Goal: Task Accomplishment & Management: Manage account settings

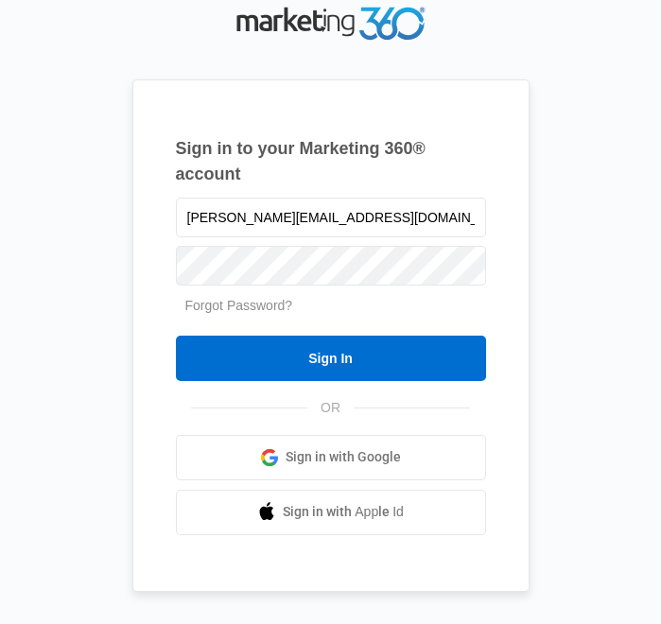
type input "[PERSON_NAME][EMAIL_ADDRESS][DOMAIN_NAME]"
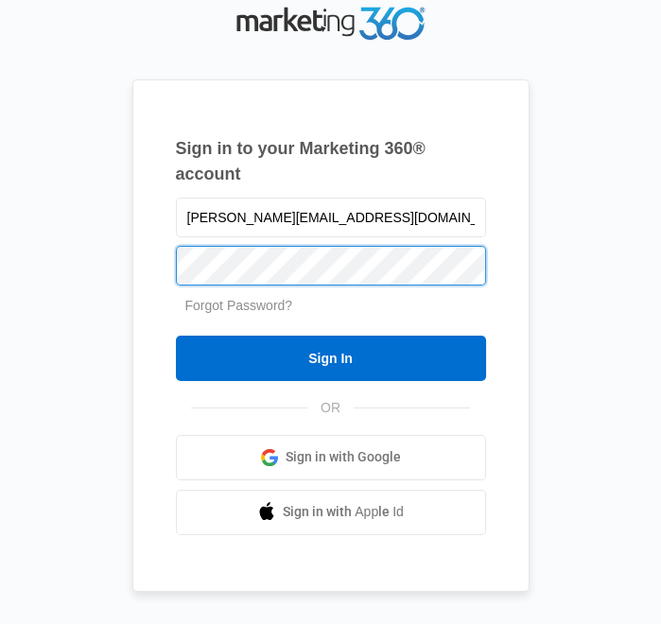
click at [176, 336] on input "Sign In" at bounding box center [331, 358] width 310 height 45
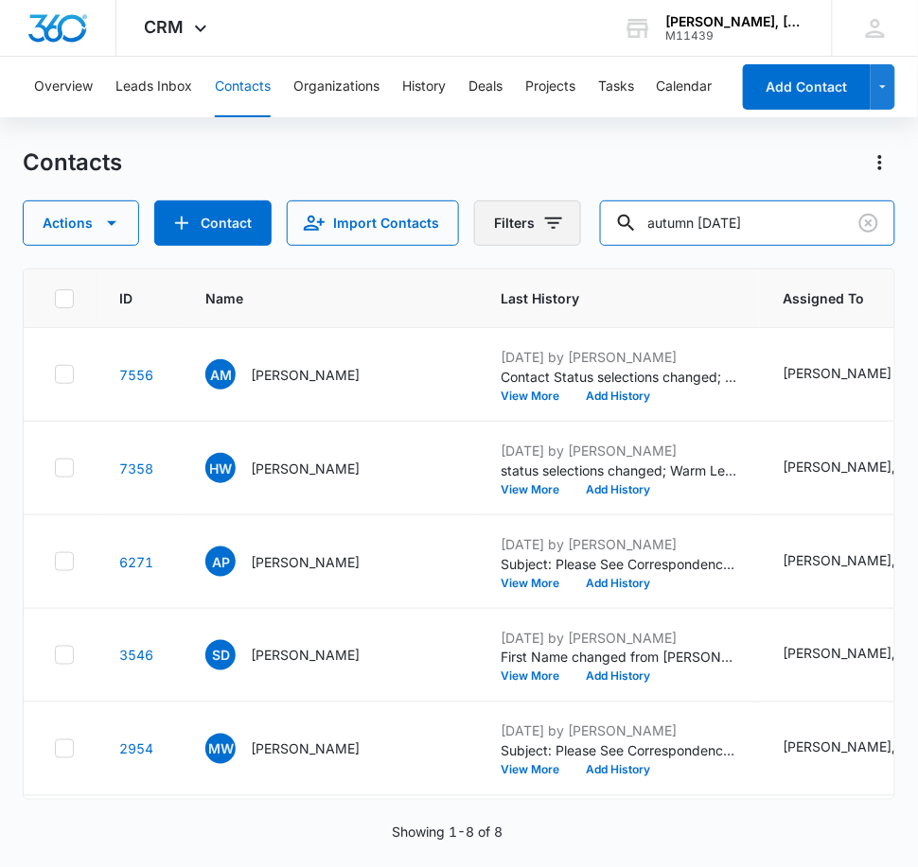
drag, startPoint x: 776, startPoint y: 221, endPoint x: 574, endPoint y: 220, distance: 201.5
click at [574, 220] on div "Actions Contact Import Contacts Filters autumn [DATE]" at bounding box center [459, 223] width 872 height 45
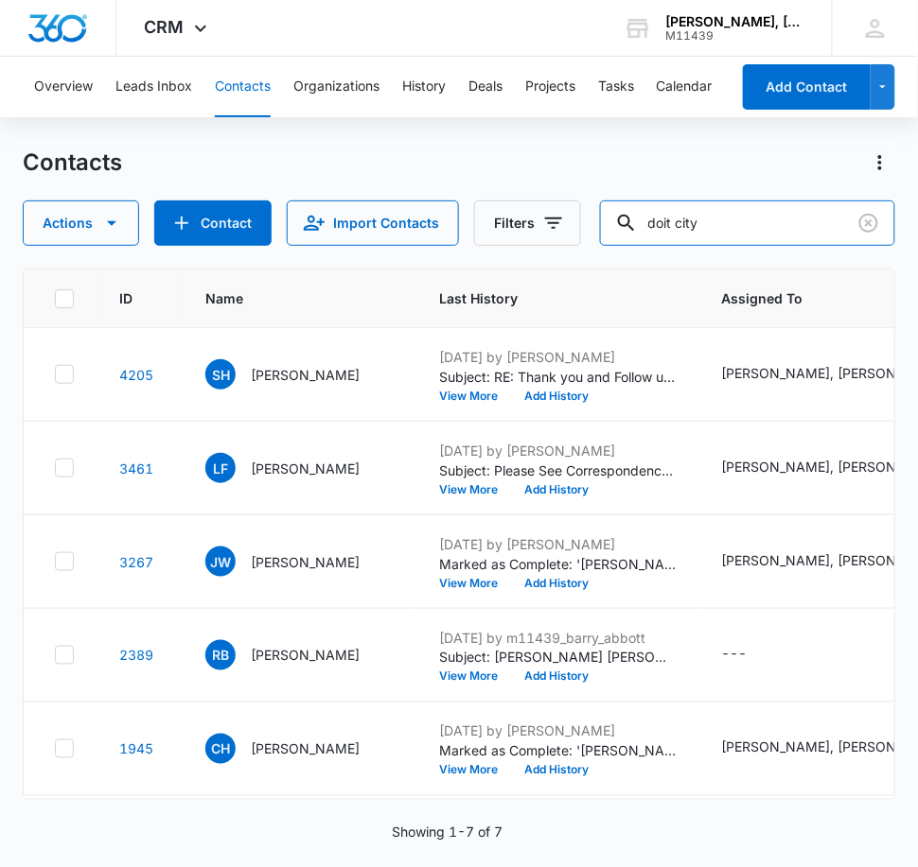
drag, startPoint x: 753, startPoint y: 223, endPoint x: 579, endPoint y: 225, distance: 174.1
click at [579, 225] on div "Actions Contact Import Contacts Filters doit city" at bounding box center [459, 223] width 872 height 45
type input "[GEOGRAPHIC_DATA] [GEOGRAPHIC_DATA]"
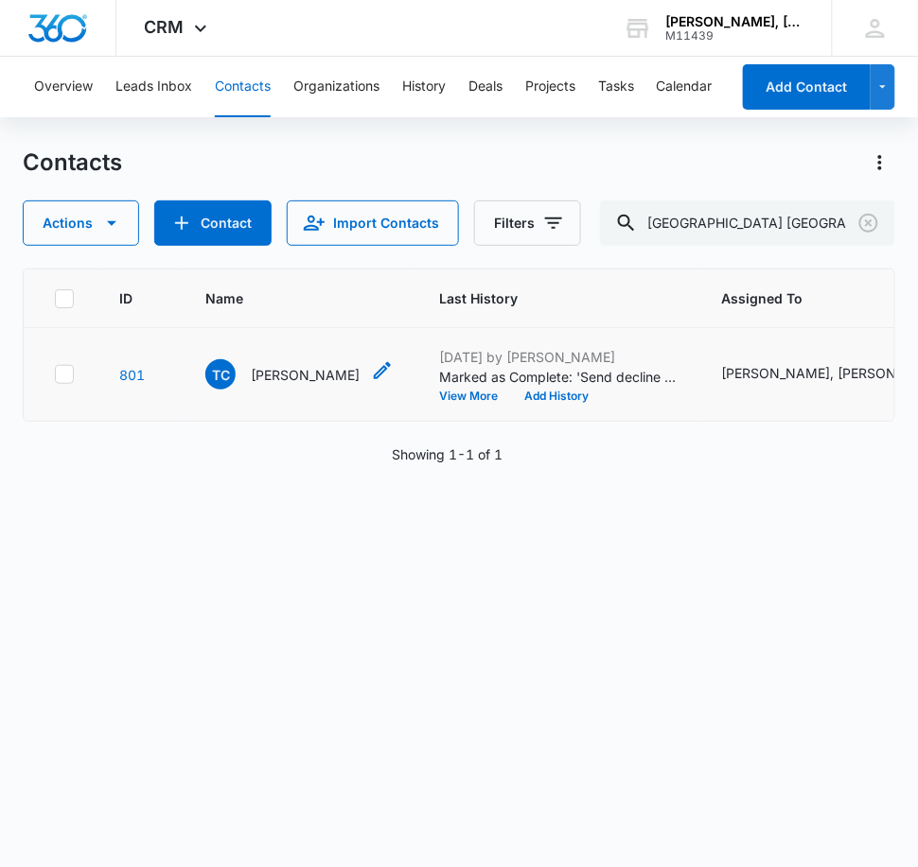
click at [297, 376] on p "[PERSON_NAME]" at bounding box center [305, 375] width 109 height 20
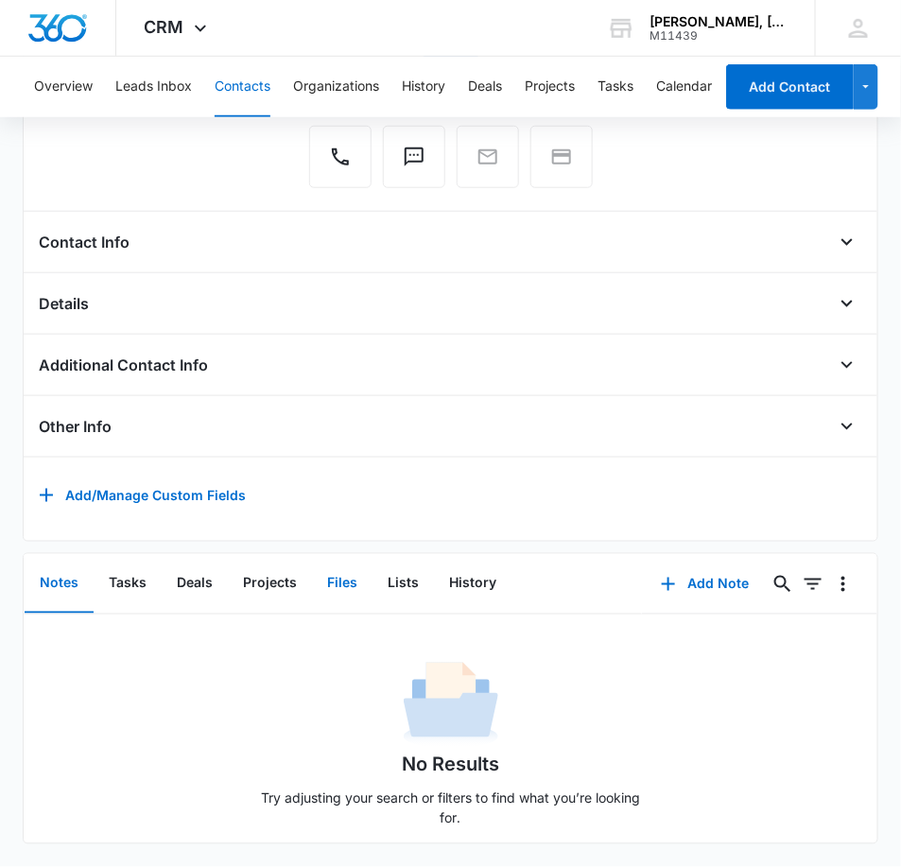
scroll to position [9, 0]
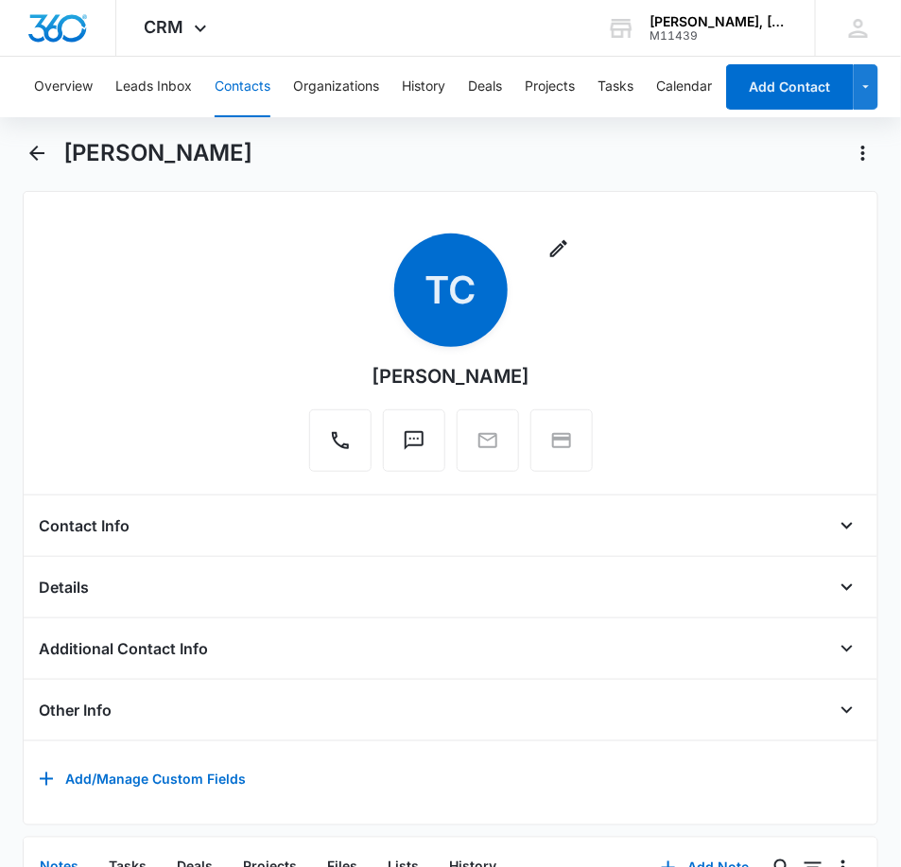
click at [70, 530] on h4 "Contact Info" at bounding box center [84, 526] width 91 height 23
click at [809, 527] on div "Contact Info" at bounding box center [451, 526] width 824 height 30
click at [836, 525] on icon "Open" at bounding box center [847, 526] width 23 height 23
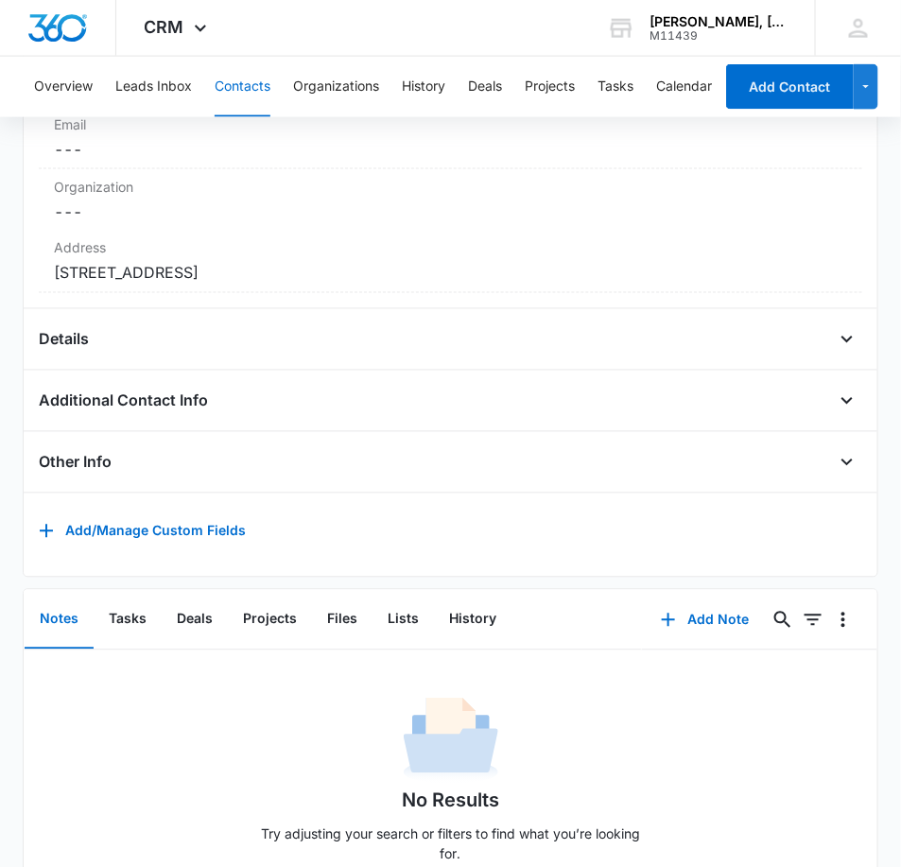
scroll to position [553, 0]
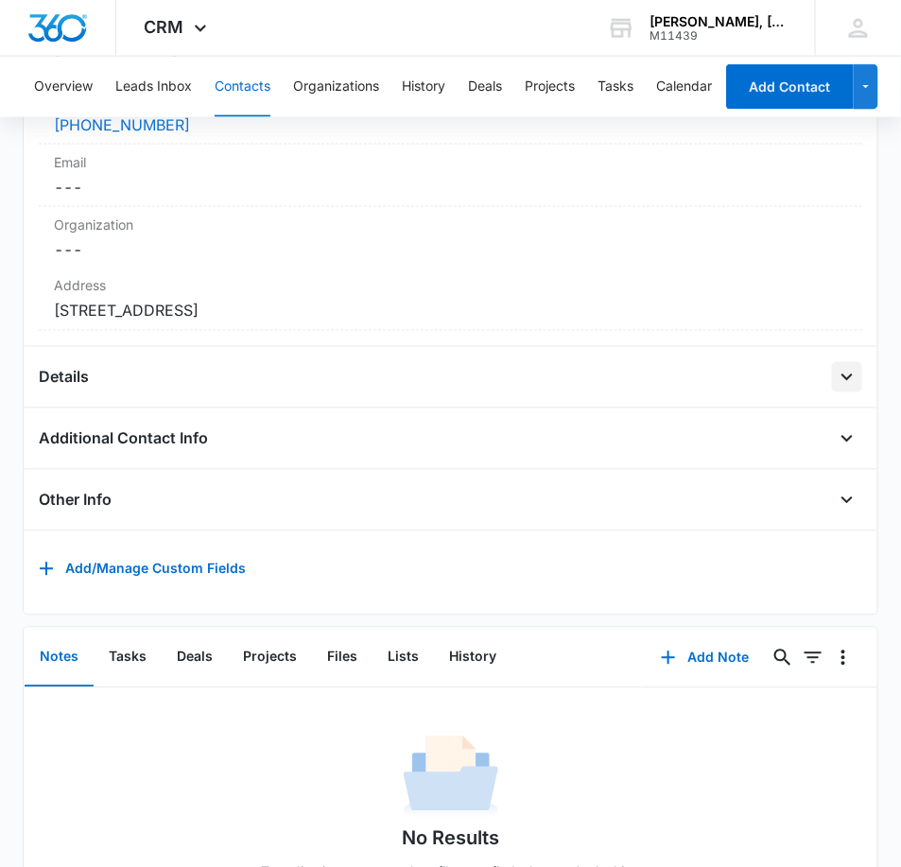
click at [836, 376] on icon "Open" at bounding box center [847, 377] width 23 height 23
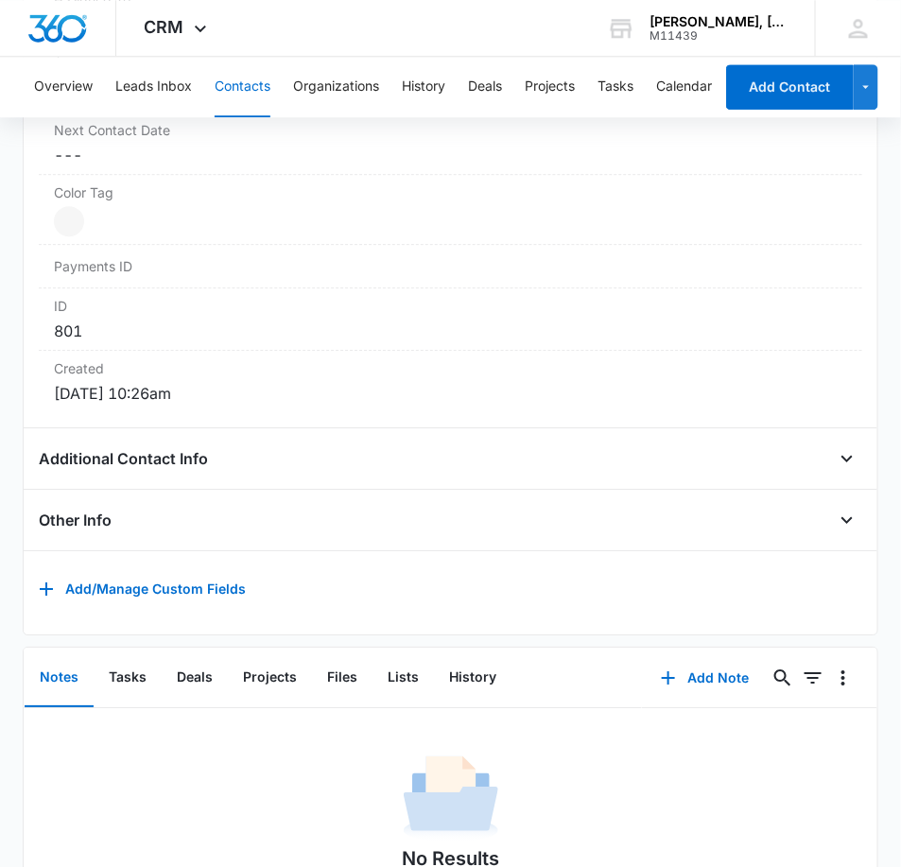
scroll to position [1079, 0]
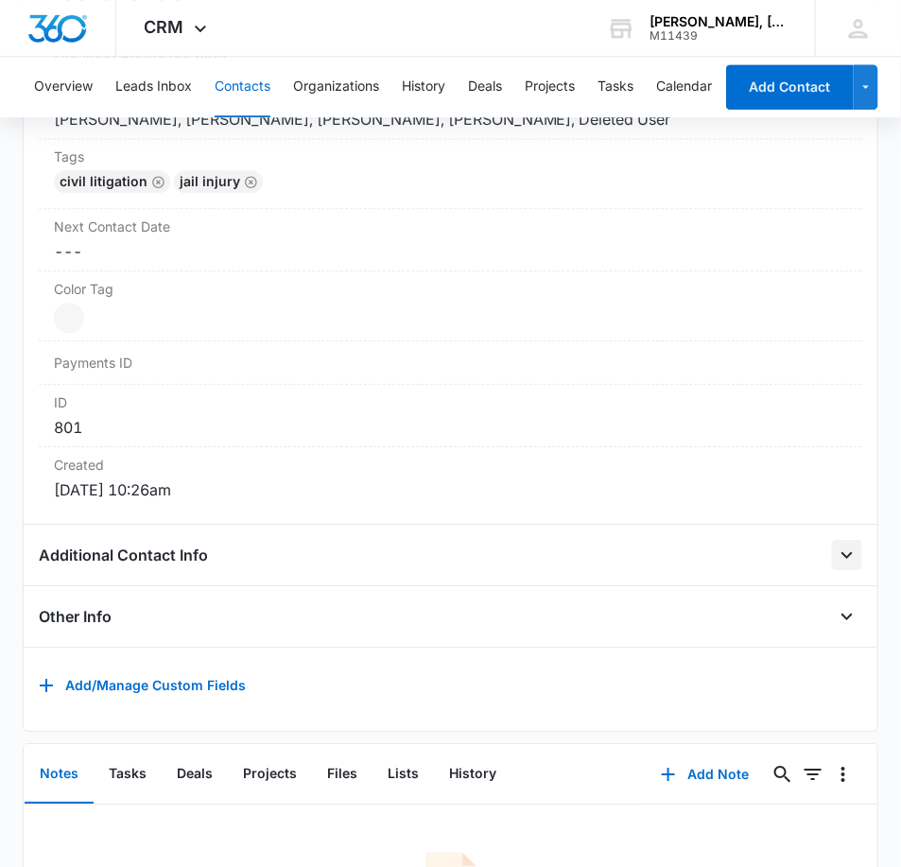
click at [836, 546] on icon "Open" at bounding box center [847, 555] width 23 height 23
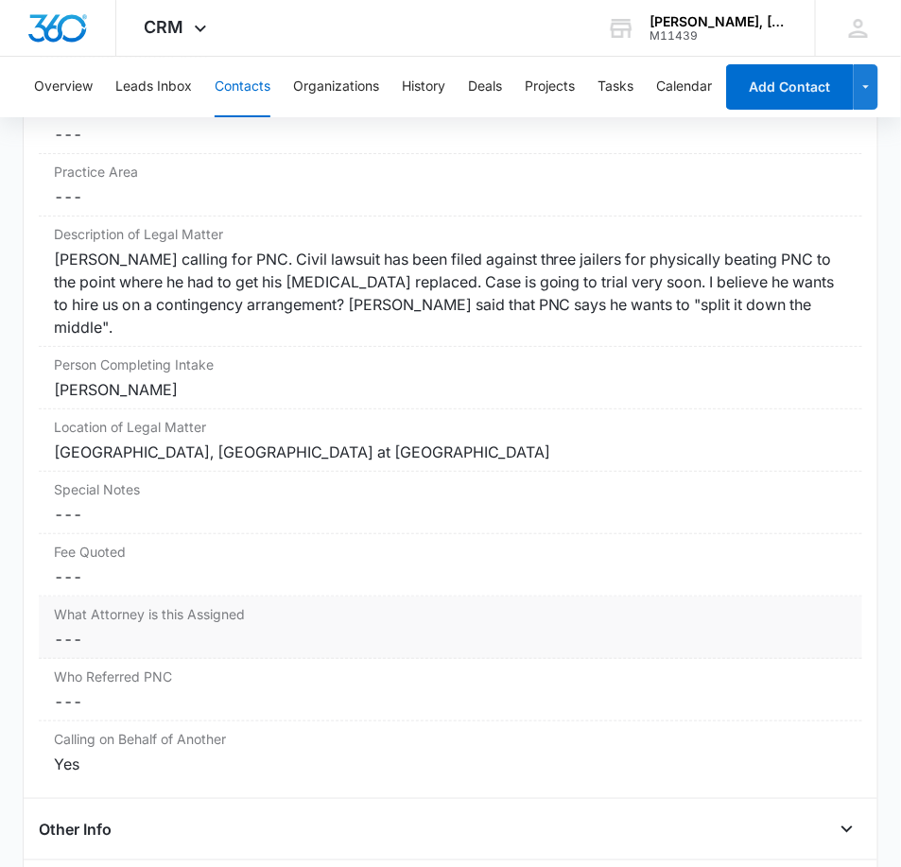
scroll to position [1604, 0]
